Goal: Information Seeking & Learning: Learn about a topic

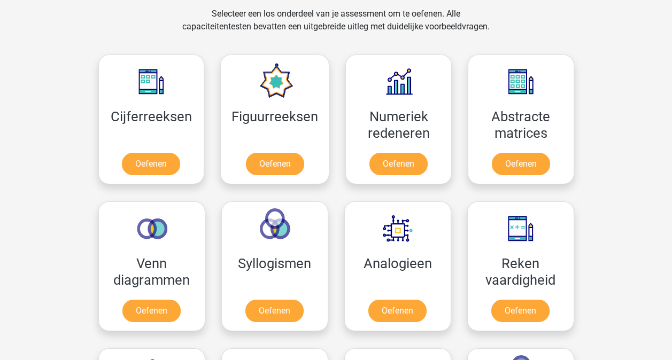
scroll to position [452, 0]
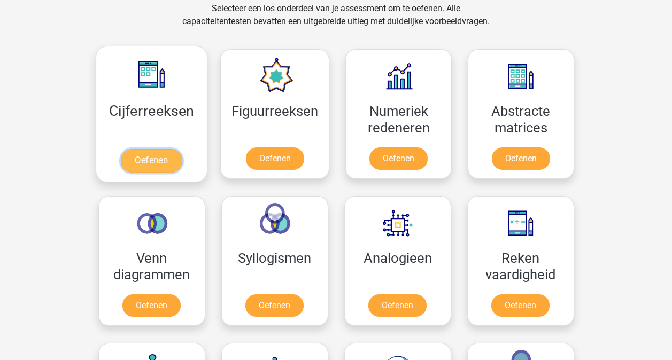
click at [154, 161] on link "Oefenen" at bounding box center [151, 161] width 61 height 24
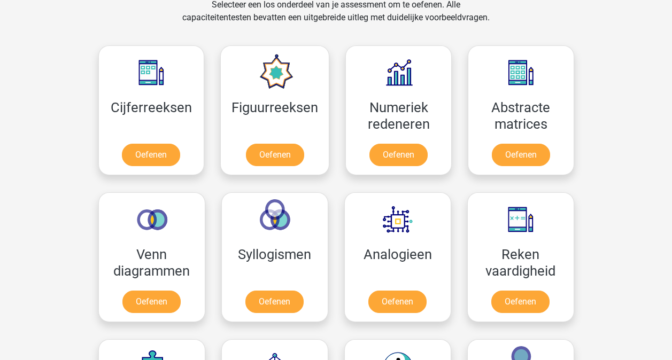
scroll to position [550, 0]
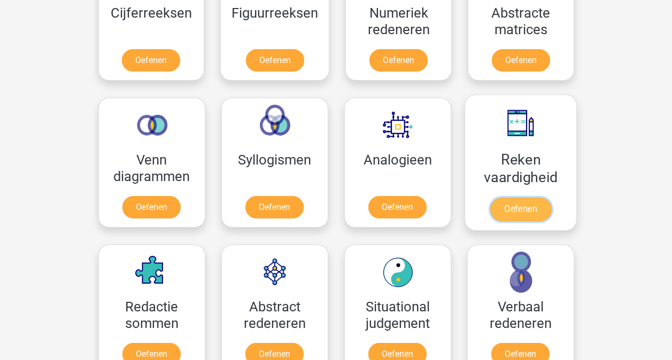
click at [531, 215] on link "Oefenen" at bounding box center [519, 210] width 61 height 24
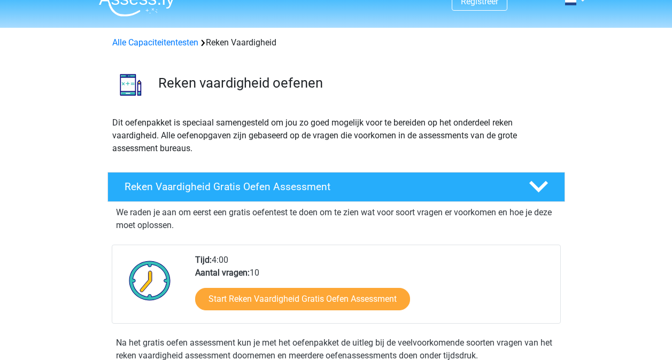
scroll to position [19, 0]
